Goal: Entertainment & Leisure: Consume media (video, audio)

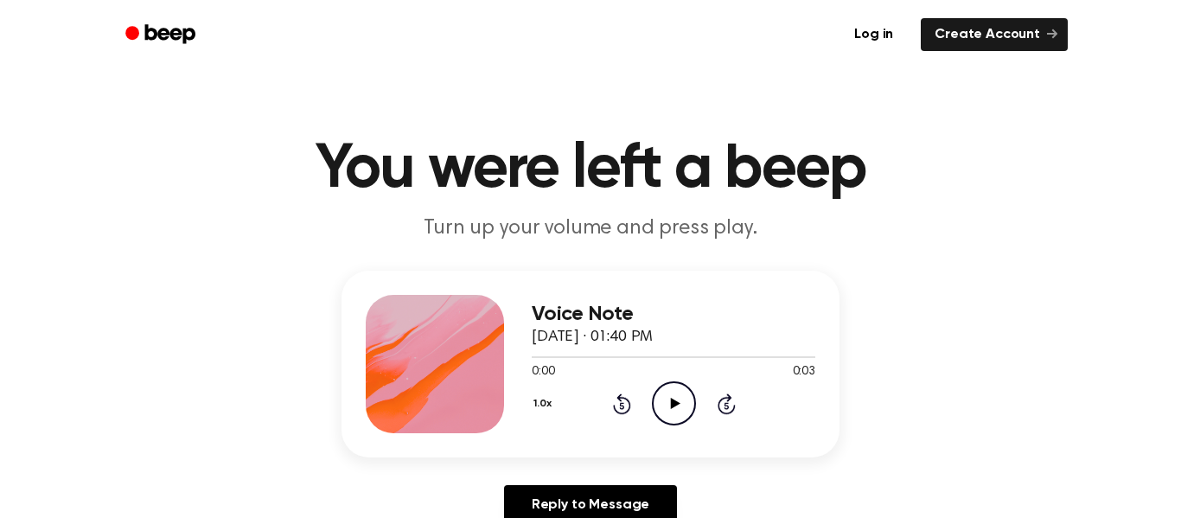
click at [681, 418] on icon "Play Audio" at bounding box center [674, 403] width 44 height 44
click at [681, 418] on icon "Pause Audio" at bounding box center [674, 403] width 44 height 44
click at [681, 418] on icon "Play Audio" at bounding box center [674, 403] width 44 height 44
click at [664, 404] on icon "Play Audio" at bounding box center [674, 403] width 44 height 44
click at [629, 400] on icon "Rewind 5 seconds" at bounding box center [621, 404] width 19 height 22
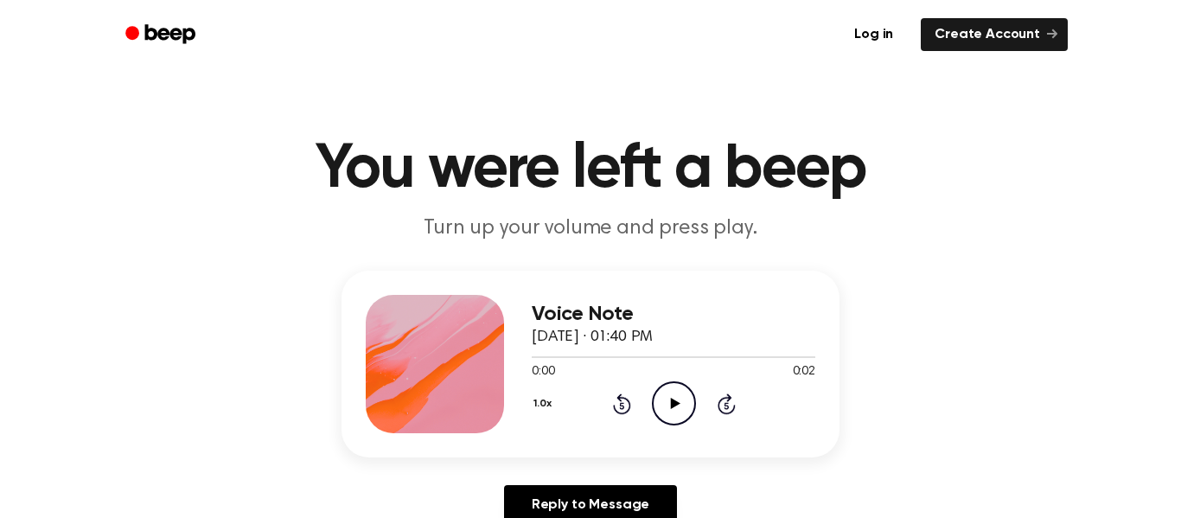
click at [674, 429] on div "Voice Note September 5, 2025 · 01:40 PM 0:00 0:02 Your browser does not support…" at bounding box center [674, 364] width 284 height 138
click at [668, 413] on icon "Play Audio" at bounding box center [674, 403] width 44 height 44
click at [660, 402] on icon "Play Audio" at bounding box center [674, 403] width 44 height 44
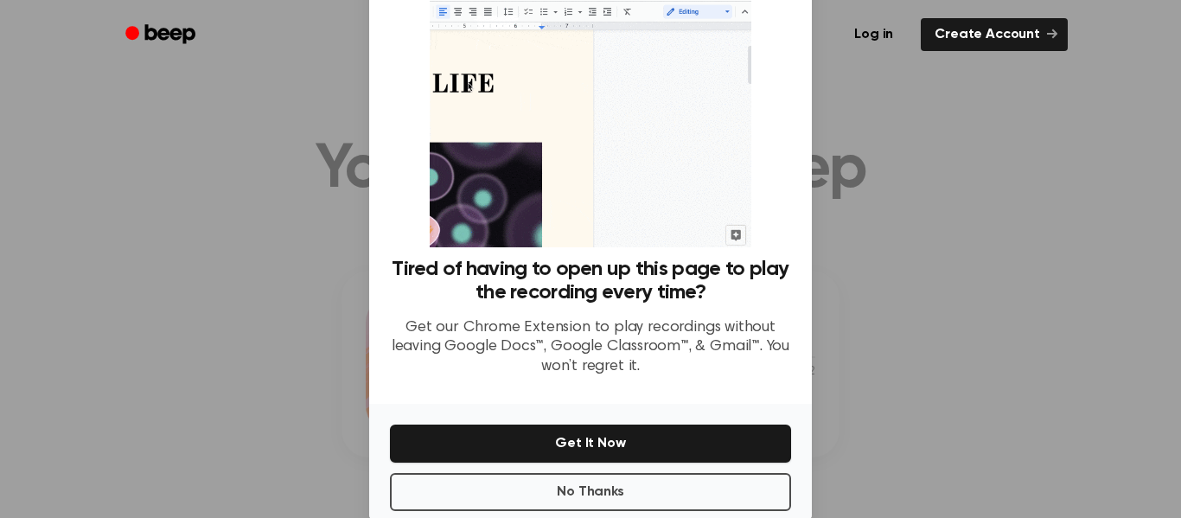
scroll to position [69, 0]
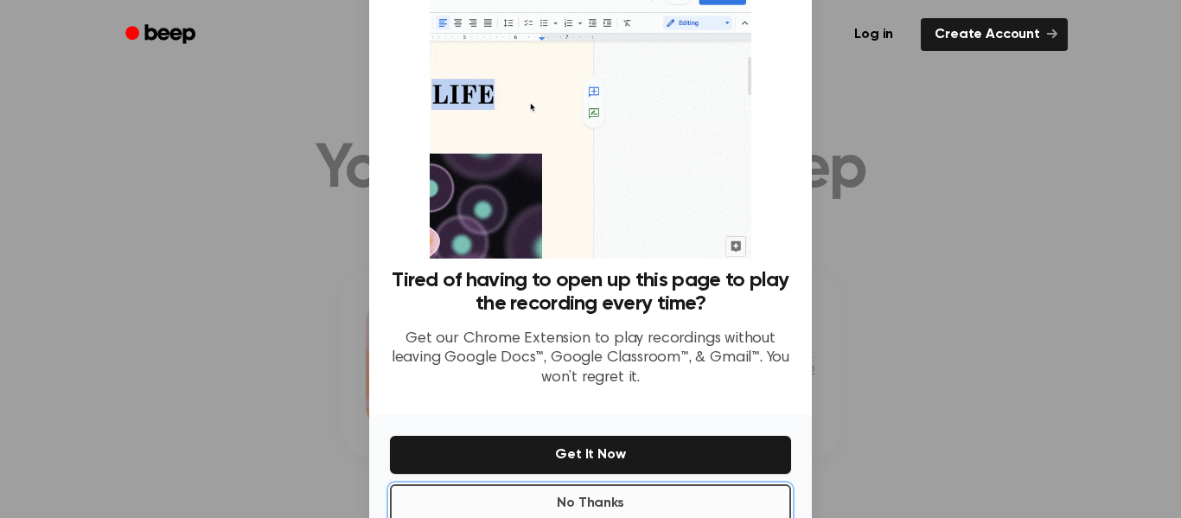
click at [650, 489] on button "No Thanks" at bounding box center [590, 503] width 401 height 38
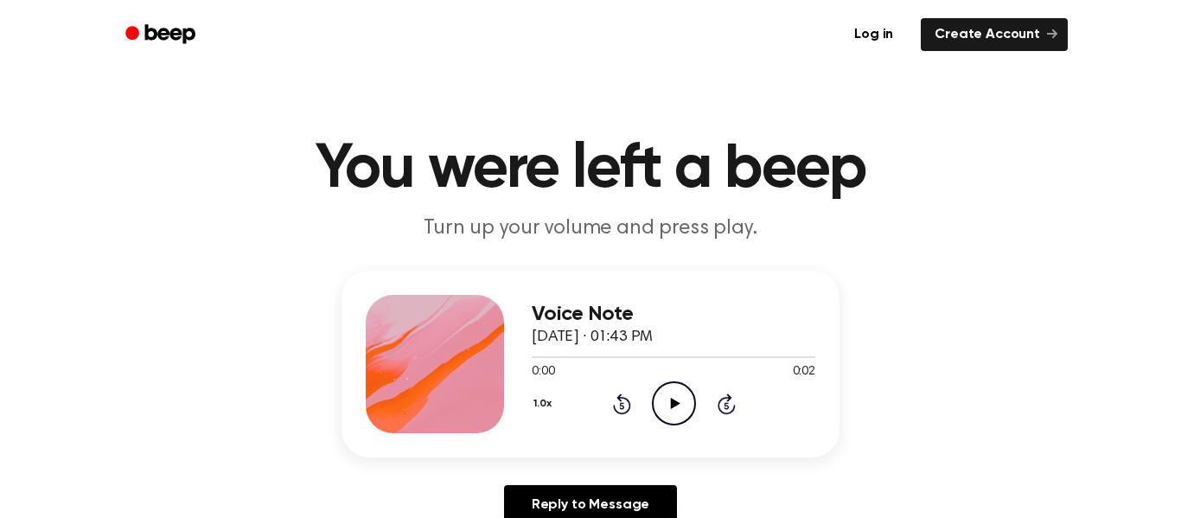
click at [639, 414] on div "1.0x Rewind 5 seconds Play Audio Skip 5 seconds" at bounding box center [674, 403] width 284 height 44
click at [656, 419] on icon "Play Audio" at bounding box center [674, 403] width 44 height 44
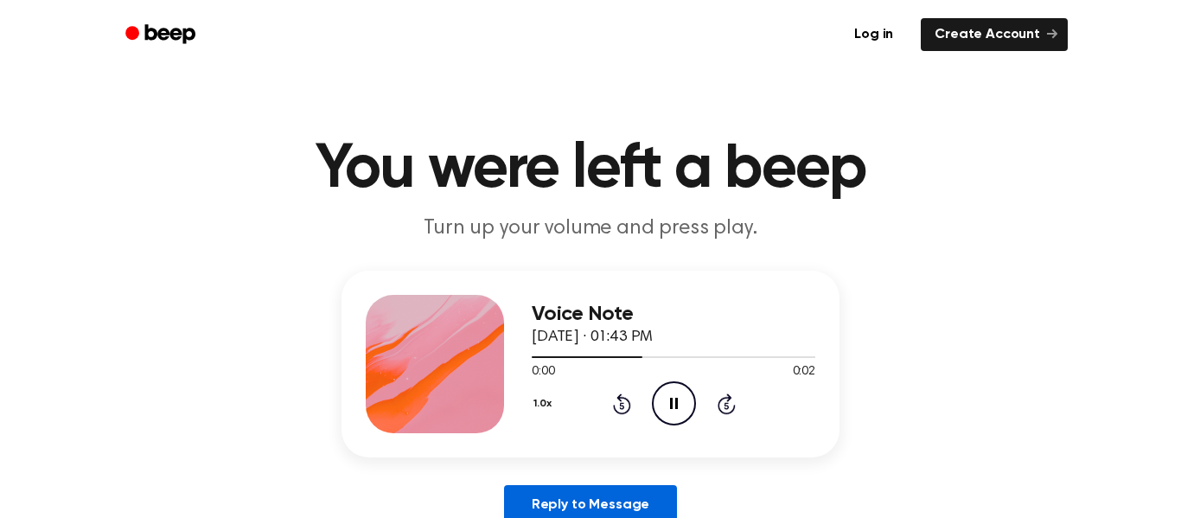
click at [625, 499] on link "Reply to Message" at bounding box center [590, 505] width 173 height 40
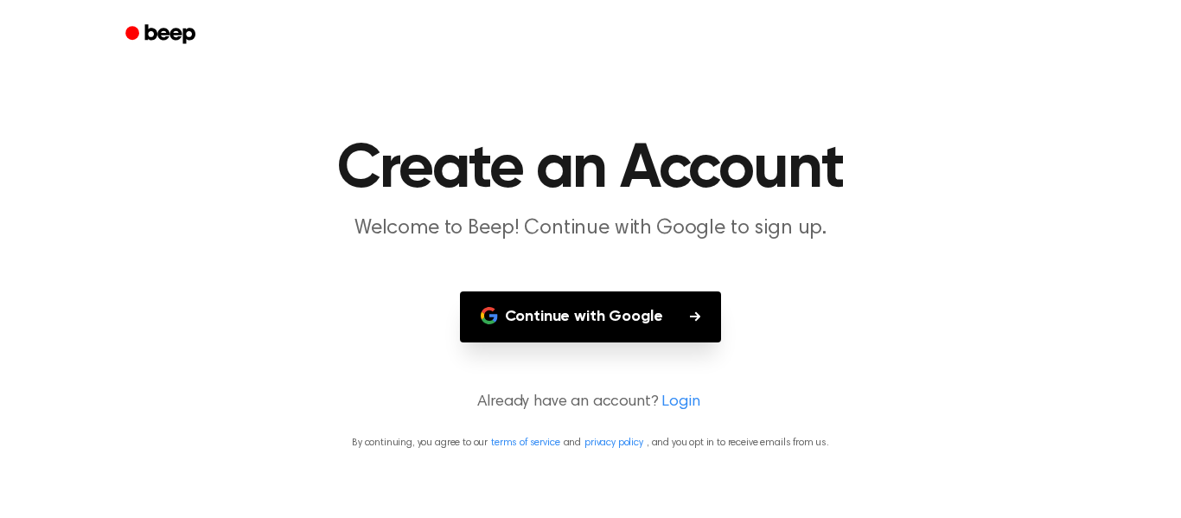
click at [619, 328] on button "Continue with Google" at bounding box center [591, 316] width 262 height 51
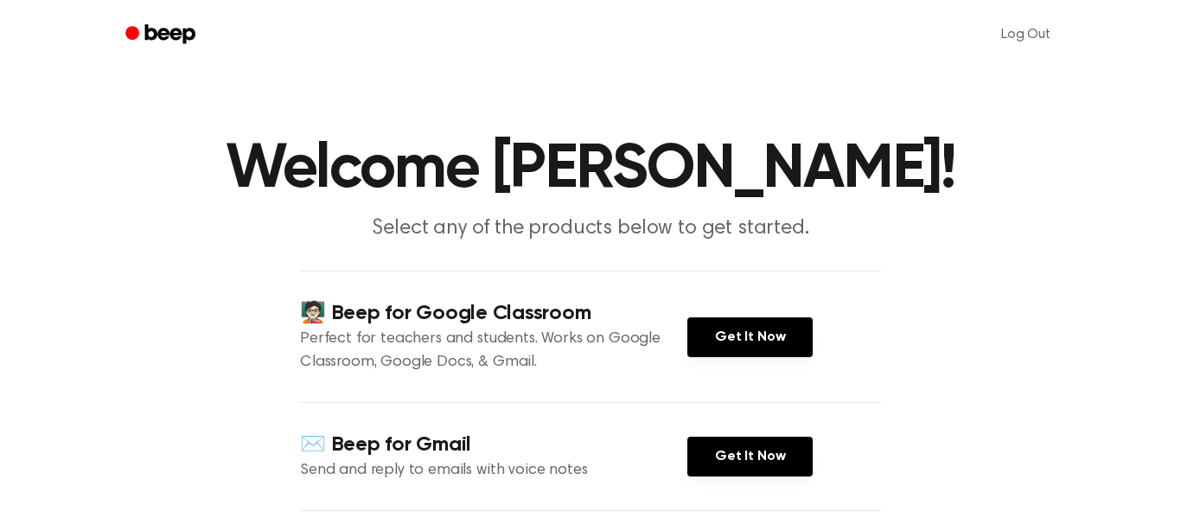
click at [726, 363] on div "🧑🏻‍🏫 Beep for Google Classroom Perfect for teachers and students. Works on Goog…" at bounding box center [590, 336] width 581 height 131
click at [725, 352] on link "Get It Now" at bounding box center [750, 337] width 125 height 40
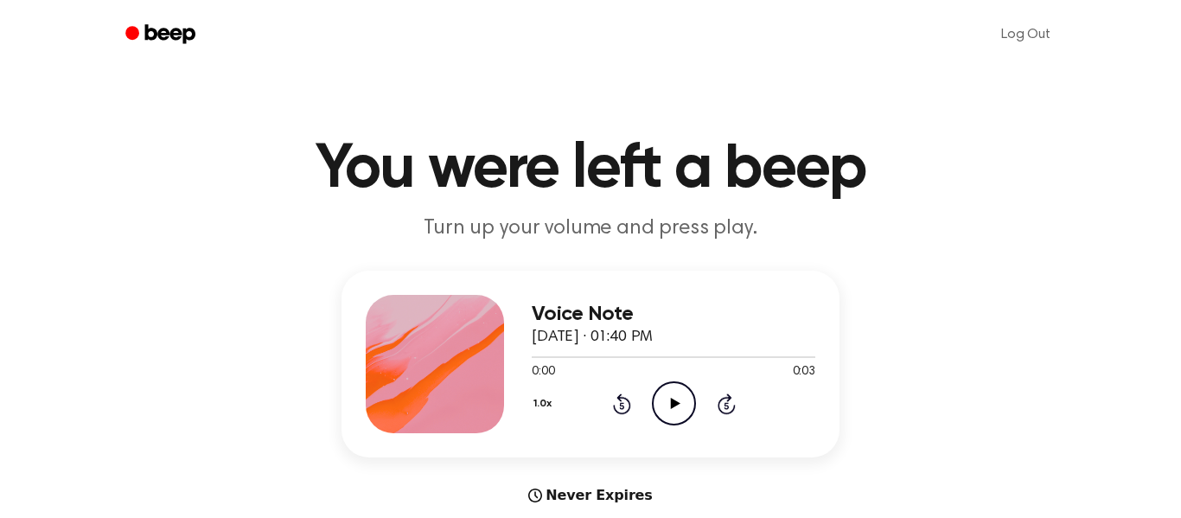
click at [675, 411] on icon "Play Audio" at bounding box center [674, 403] width 44 height 44
click at [672, 406] on icon at bounding box center [675, 403] width 10 height 11
click at [672, 406] on icon "Pause Audio" at bounding box center [674, 403] width 44 height 44
click at [672, 406] on icon at bounding box center [675, 403] width 10 height 11
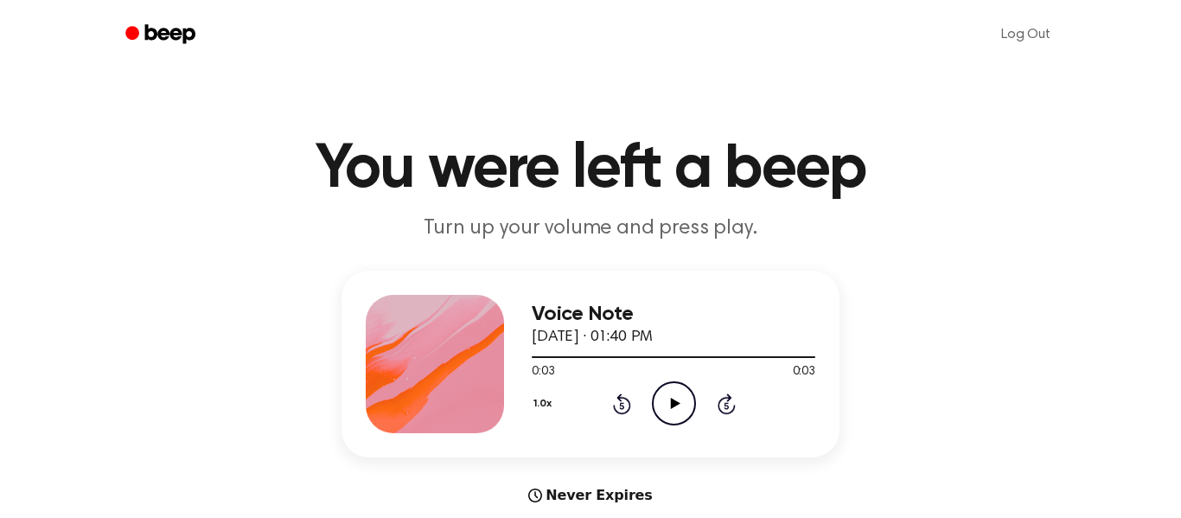
click at [672, 406] on icon at bounding box center [675, 403] width 10 height 11
click at [668, 394] on icon "Pause Audio" at bounding box center [674, 403] width 44 height 44
click at [668, 394] on icon "Play Audio" at bounding box center [674, 403] width 44 height 44
click at [669, 400] on icon "Play Audio" at bounding box center [674, 403] width 44 height 44
click at [669, 397] on icon "Play Audio" at bounding box center [674, 403] width 44 height 44
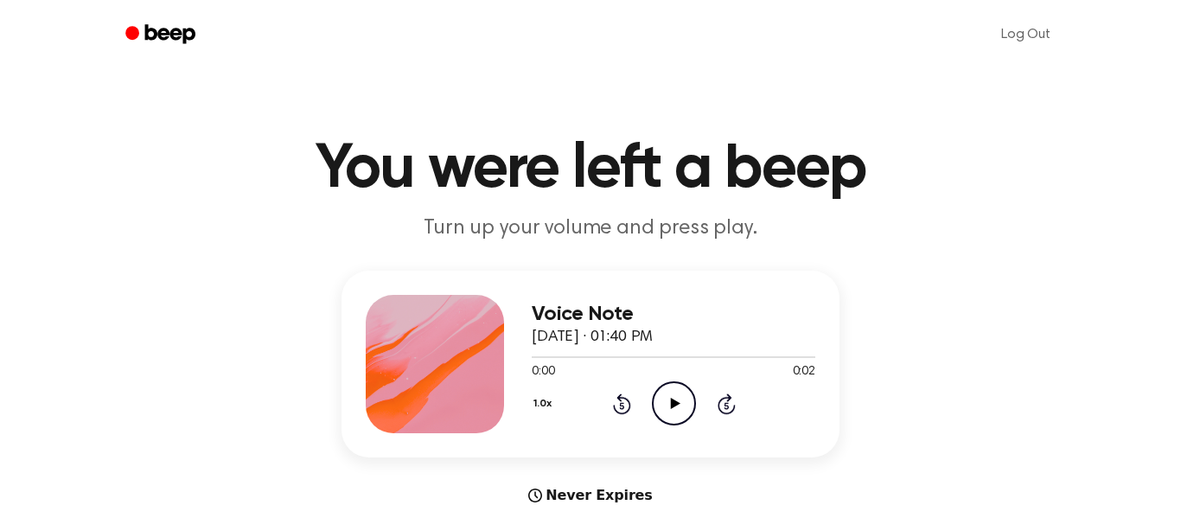
click at [676, 410] on icon "Play Audio" at bounding box center [674, 403] width 44 height 44
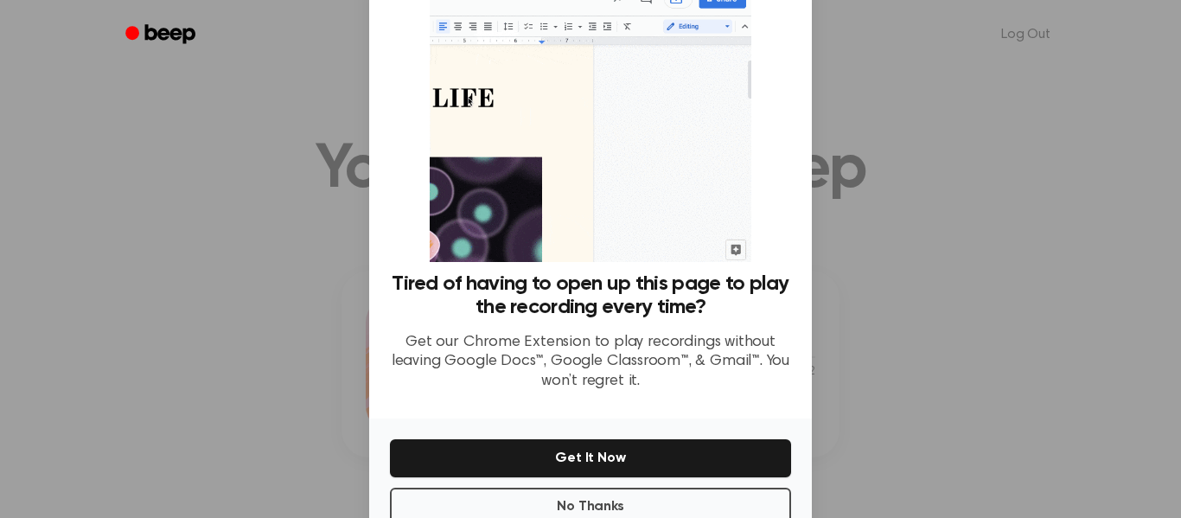
scroll to position [64, 0]
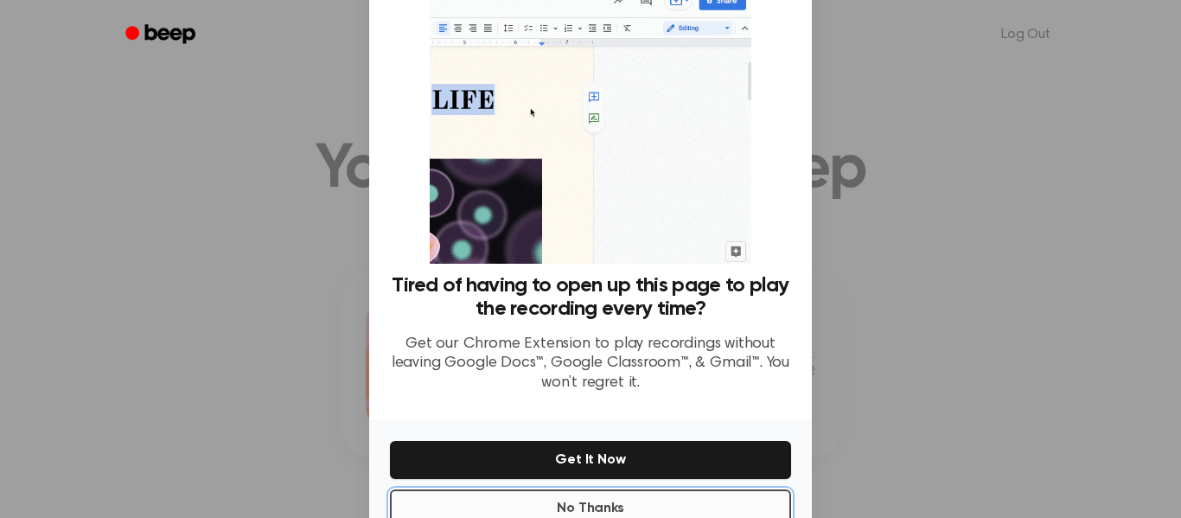
click at [588, 490] on button "No Thanks" at bounding box center [590, 509] width 401 height 38
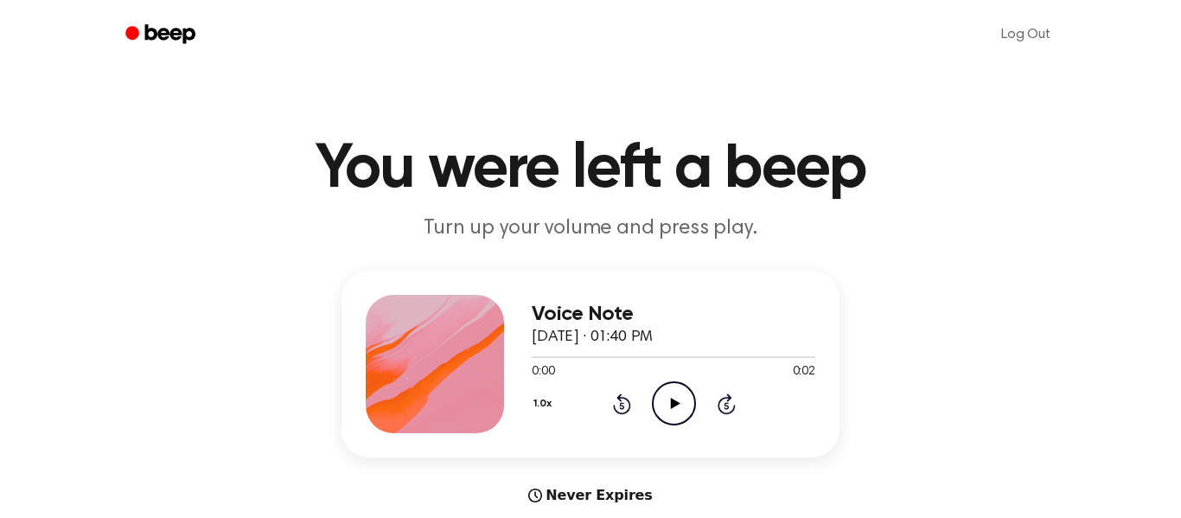
click at [663, 397] on icon "Play Audio" at bounding box center [674, 403] width 44 height 44
click at [676, 400] on icon "Play Audio" at bounding box center [674, 403] width 44 height 44
click at [678, 397] on icon "Play Audio" at bounding box center [674, 403] width 44 height 44
click at [657, 399] on icon "Play Audio" at bounding box center [674, 403] width 44 height 44
click at [668, 385] on icon "Play Audio" at bounding box center [674, 403] width 44 height 44
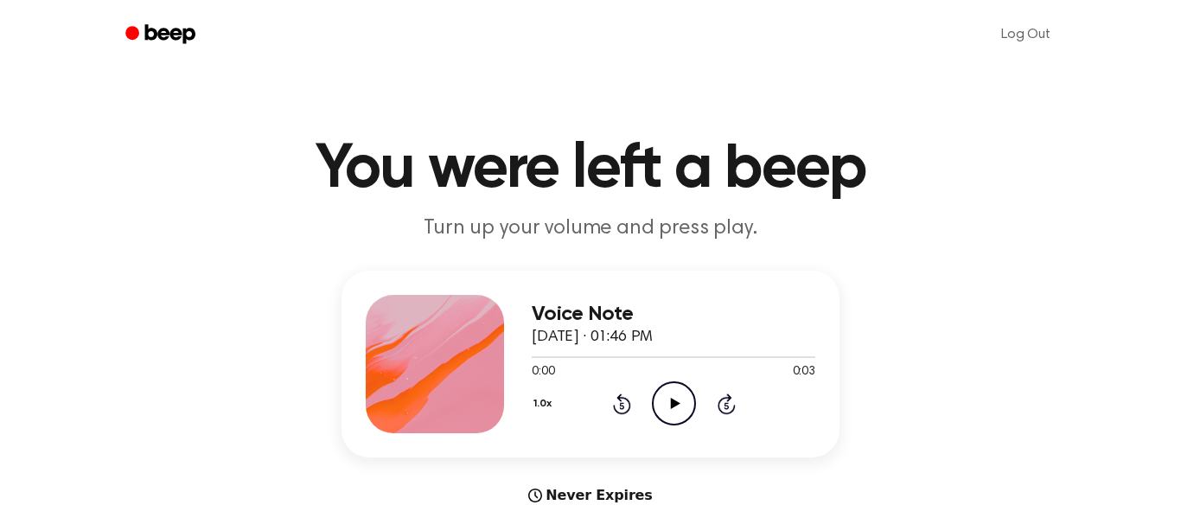
click at [675, 410] on icon "Play Audio" at bounding box center [674, 403] width 44 height 44
click at [669, 396] on icon "Play Audio" at bounding box center [674, 403] width 44 height 44
click at [679, 406] on icon "Play Audio" at bounding box center [674, 403] width 44 height 44
click at [670, 397] on icon "Play Audio" at bounding box center [674, 403] width 44 height 44
click at [653, 400] on circle at bounding box center [674, 403] width 42 height 42
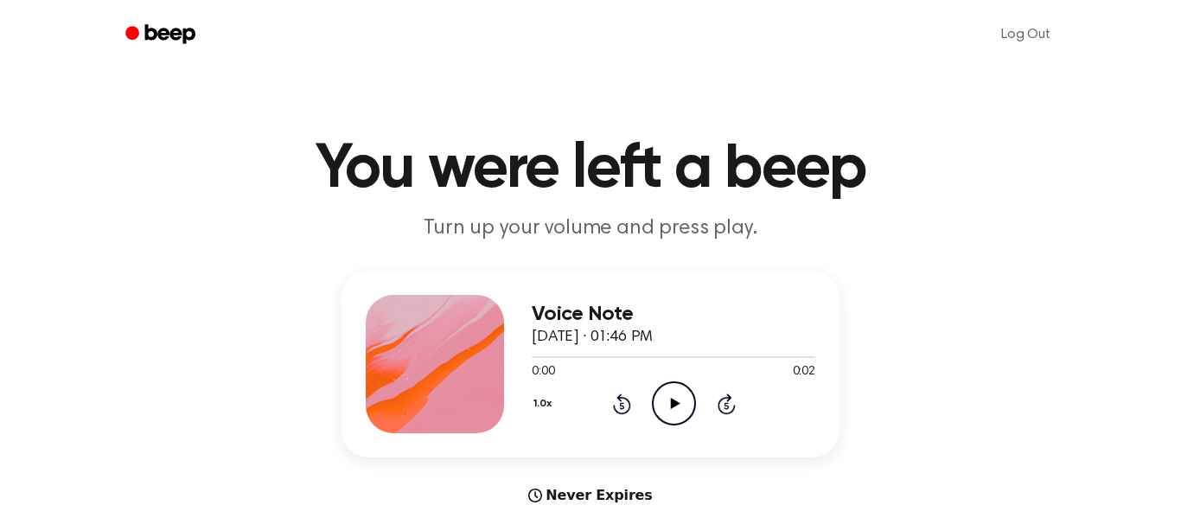
click at [671, 403] on icon at bounding box center [675, 403] width 10 height 11
click at [685, 403] on icon "Pause Audio" at bounding box center [674, 403] width 44 height 44
click at [685, 403] on icon "Play Audio" at bounding box center [674, 403] width 44 height 44
click at [679, 423] on circle at bounding box center [674, 403] width 42 height 42
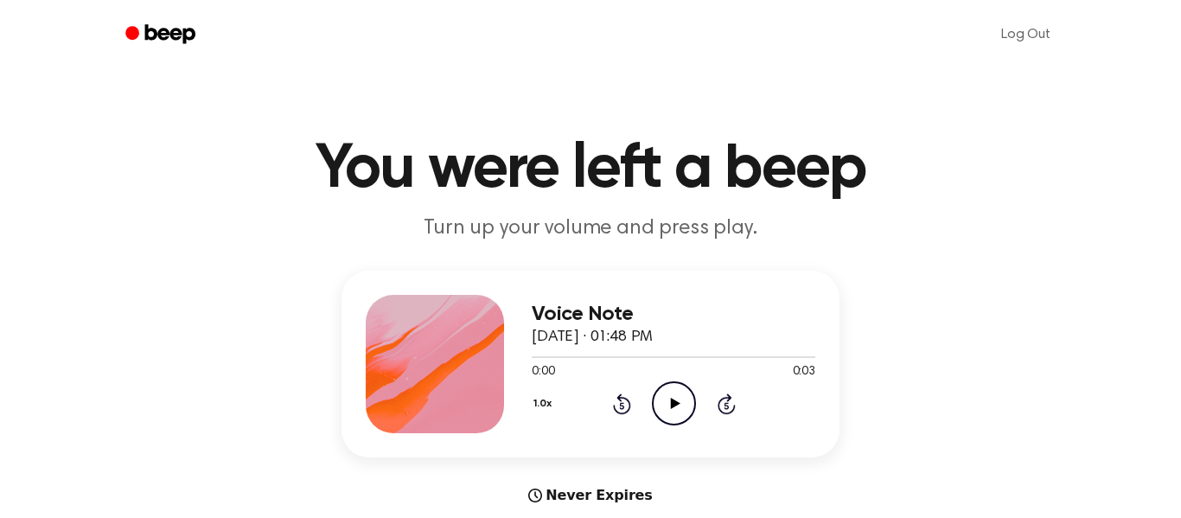
click at [666, 406] on icon "Play Audio" at bounding box center [674, 403] width 44 height 44
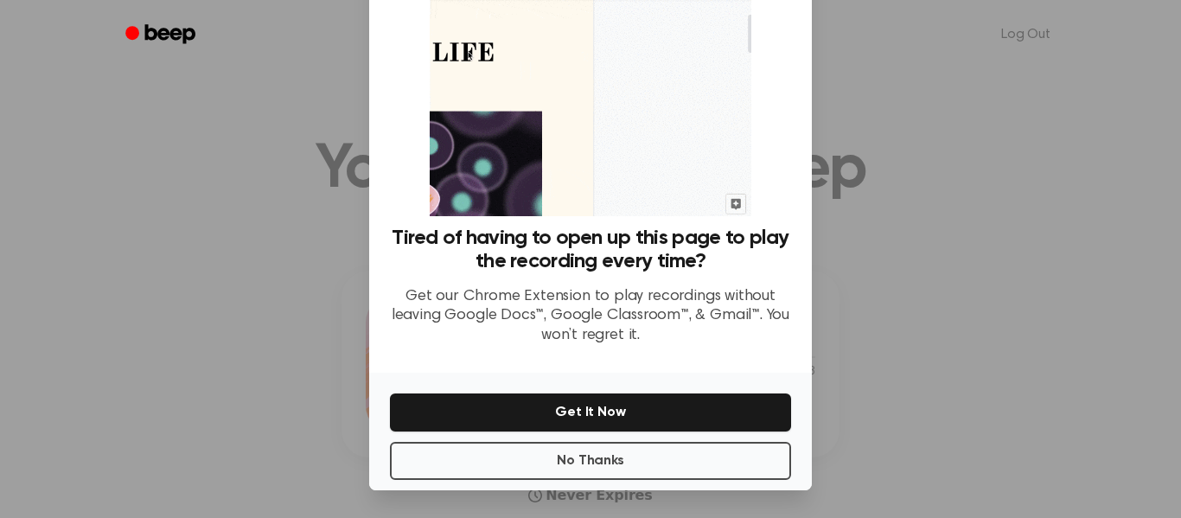
scroll to position [103, 0]
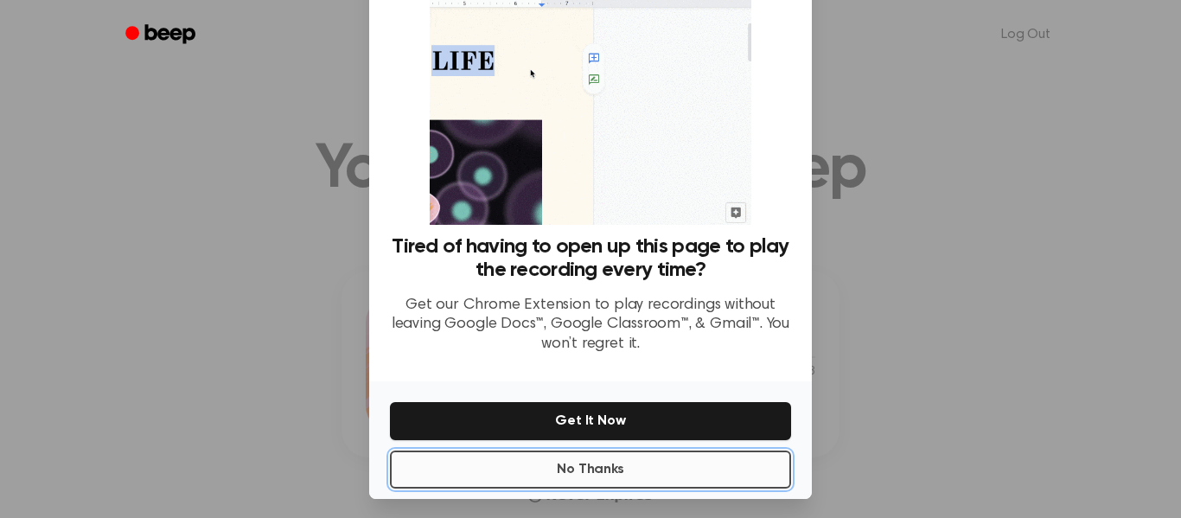
click at [618, 466] on button "No Thanks" at bounding box center [590, 470] width 401 height 38
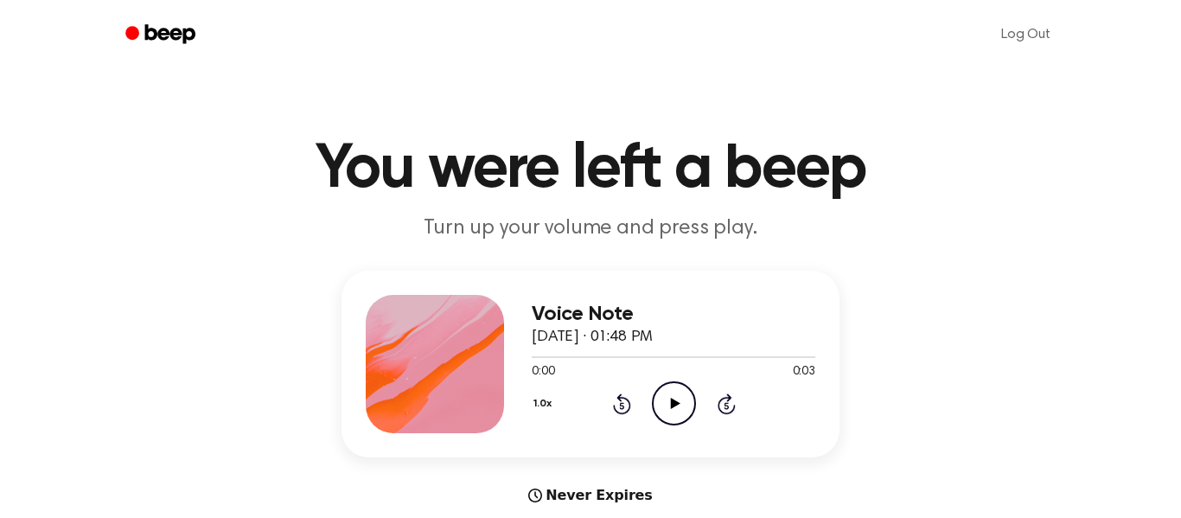
click at [669, 414] on icon "Play Audio" at bounding box center [674, 403] width 44 height 44
click at [670, 388] on icon "Play Audio" at bounding box center [674, 403] width 44 height 44
click at [673, 412] on icon "Play Audio" at bounding box center [674, 403] width 44 height 44
click at [682, 398] on icon "Play Audio" at bounding box center [674, 403] width 44 height 44
click at [685, 405] on icon "Pause Audio" at bounding box center [674, 403] width 44 height 44
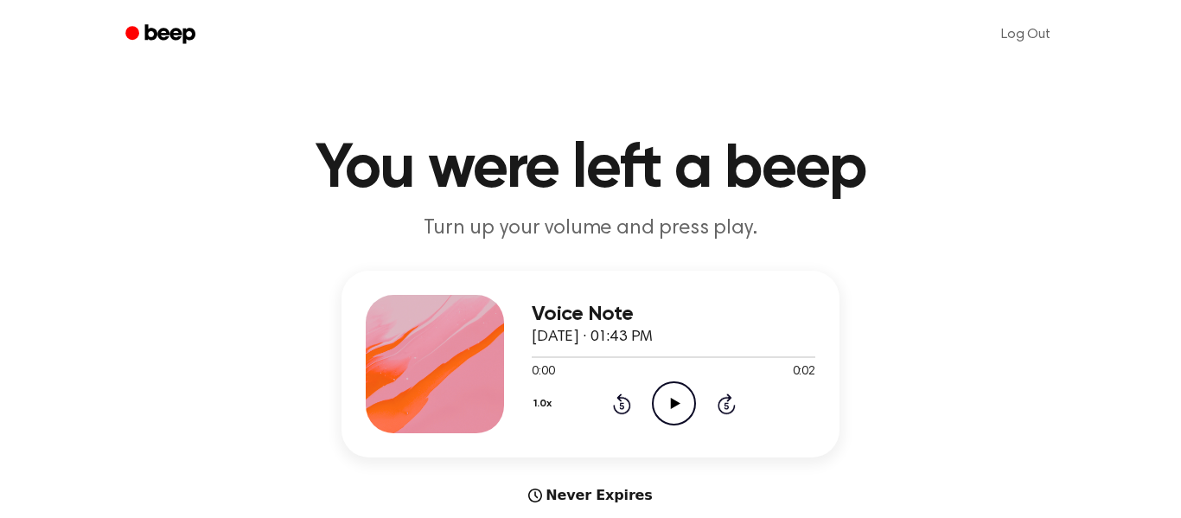
click at [692, 421] on icon "Play Audio" at bounding box center [674, 403] width 44 height 44
click at [688, 422] on icon "Pause Audio" at bounding box center [674, 403] width 44 height 44
click at [684, 404] on icon "Play Audio" at bounding box center [674, 403] width 44 height 44
click at [660, 374] on div "0:00 0:02" at bounding box center [674, 372] width 284 height 18
click at [672, 389] on icon "Play Audio" at bounding box center [674, 403] width 44 height 44
